Goal: Navigation & Orientation: Find specific page/section

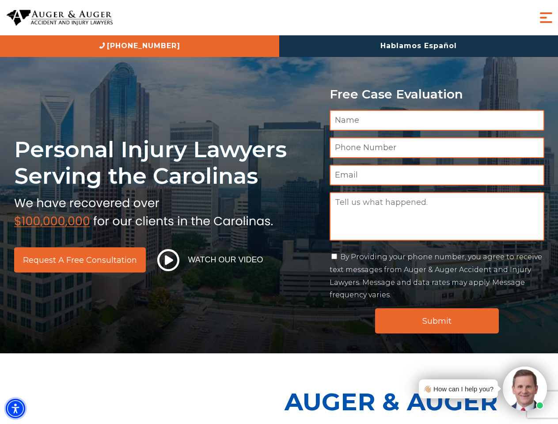
click at [15, 408] on img "Accessibility Menu" at bounding box center [15, 408] width 19 height 19
